Goal: Find contact information: Find contact information

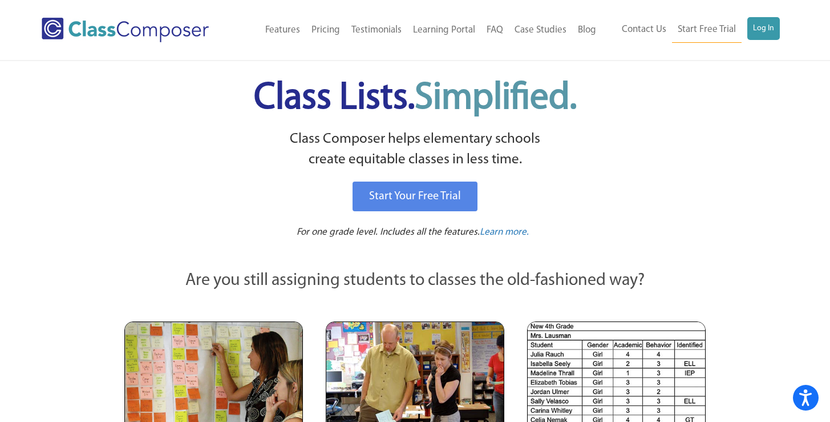
click at [262, 191] on div "Start Your Free Trial" at bounding box center [415, 196] width 563 height 35
click at [633, 33] on link "Contact Us" at bounding box center [644, 29] width 56 height 25
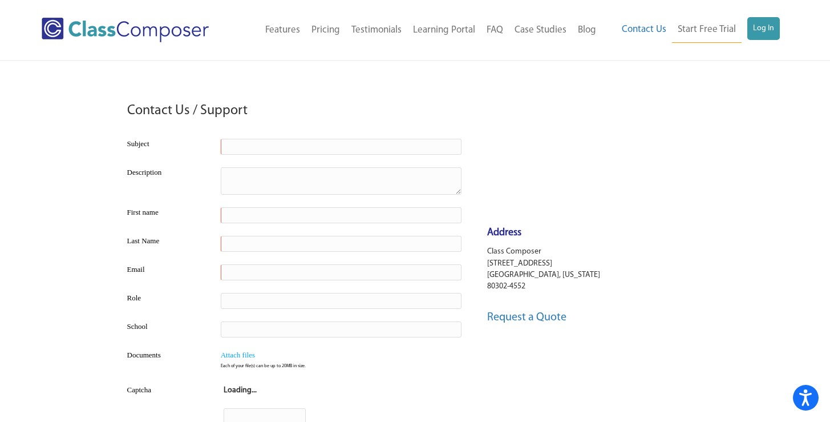
click at [417, 115] on tr "Contact Us / Support" at bounding box center [294, 108] width 340 height 49
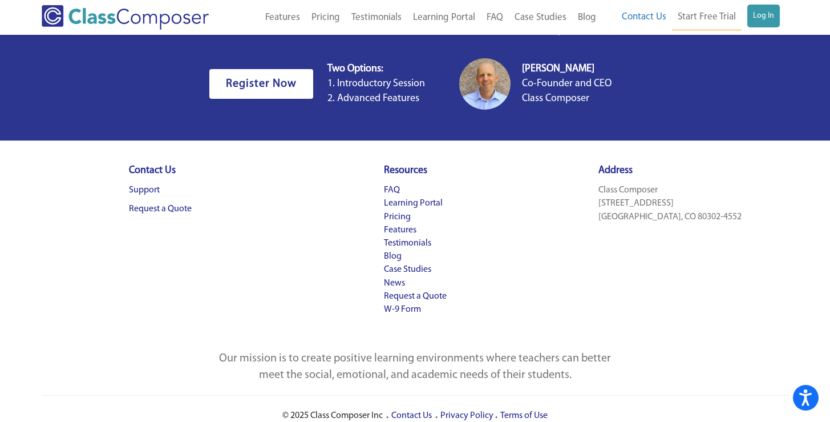
scroll to position [580, 0]
